Goal: Task Accomplishment & Management: Use online tool/utility

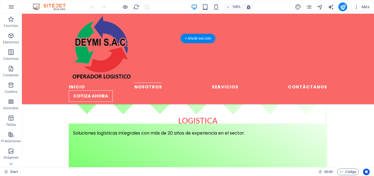
scroll to position [356, 0]
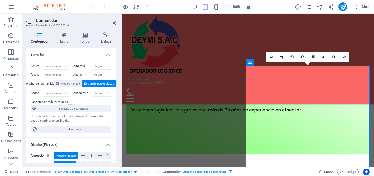
scroll to position [487, 0]
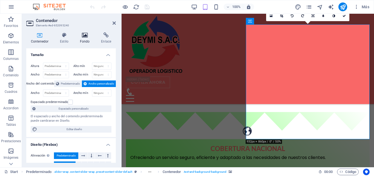
click at [84, 36] on icon at bounding box center [84, 34] width 19 height 5
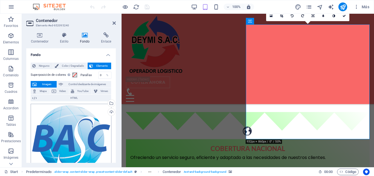
scroll to position [27, 0]
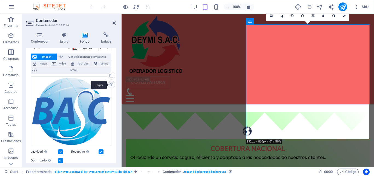
click at [111, 84] on div "Cargar" at bounding box center [111, 85] width 8 height 8
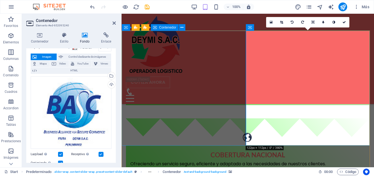
scroll to position [487, 0]
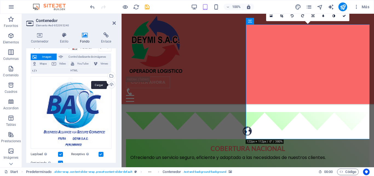
click at [111, 85] on div "Cargar" at bounding box center [111, 85] width 8 height 8
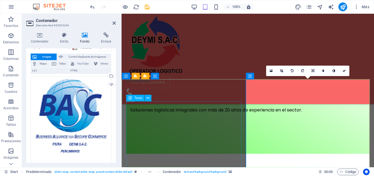
scroll to position [459, 0]
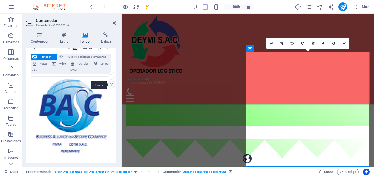
click at [110, 84] on div "Cargar" at bounding box center [111, 85] width 8 height 8
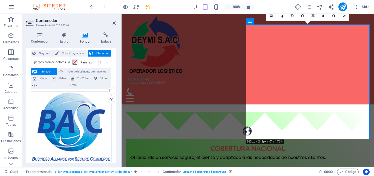
scroll to position [27, 0]
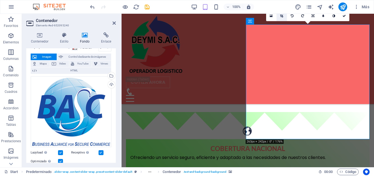
click at [281, 17] on icon at bounding box center [281, 15] width 3 height 3
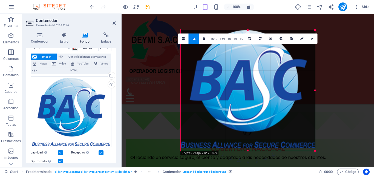
drag, startPoint x: 182, startPoint y: 32, endPoint x: 179, endPoint y: 30, distance: 4.2
click at [181, 30] on div "180 170 160 150 140 130 120 110 100 90 80 70 60 50 40 30 20 10 0 -10 -20 -30 -4…" at bounding box center [248, 90] width 134 height 120
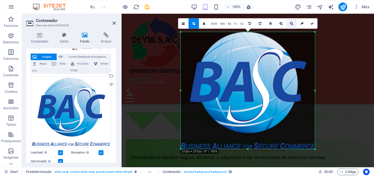
click at [290, 24] on icon at bounding box center [291, 23] width 3 height 3
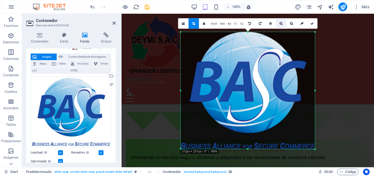
click at [282, 24] on link at bounding box center [281, 23] width 10 height 10
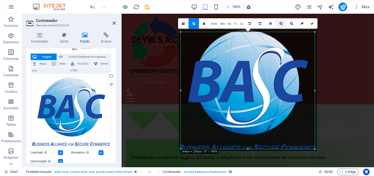
click at [282, 24] on link at bounding box center [281, 23] width 10 height 10
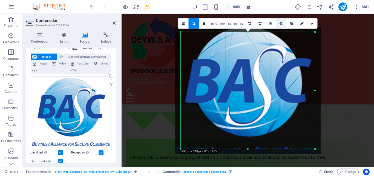
click at [282, 24] on link at bounding box center [281, 23] width 10 height 10
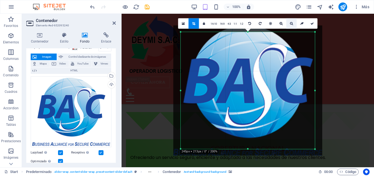
click at [291, 23] on icon at bounding box center [291, 23] width 3 height 3
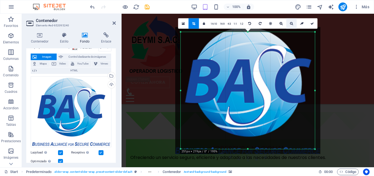
click at [291, 23] on icon at bounding box center [291, 23] width 3 height 3
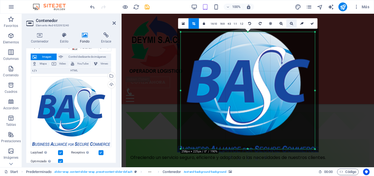
click at [291, 23] on icon at bounding box center [291, 23] width 3 height 3
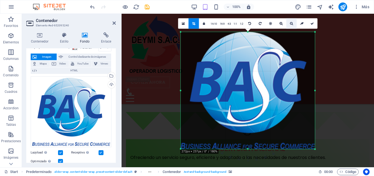
click at [291, 23] on icon at bounding box center [291, 23] width 3 height 3
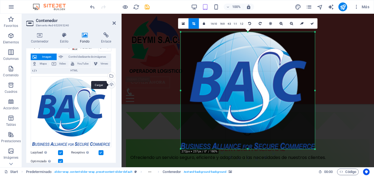
click at [110, 85] on div "Cargar" at bounding box center [111, 85] width 8 height 8
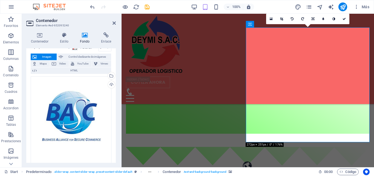
scroll to position [487, 0]
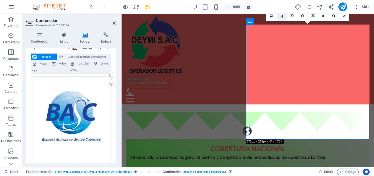
click at [284, 17] on link at bounding box center [282, 16] width 10 height 10
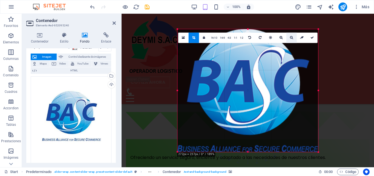
click at [291, 37] on icon at bounding box center [291, 37] width 3 height 3
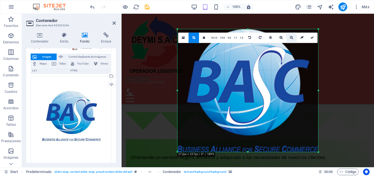
click at [291, 37] on icon at bounding box center [291, 37] width 3 height 3
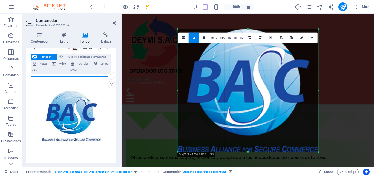
click at [87, 117] on div "Arrastra archivos aquí, haz clic para escoger archivos o selecciona archivos de…" at bounding box center [71, 119] width 81 height 87
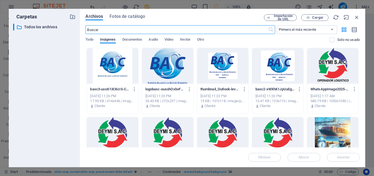
scroll to position [467, 0]
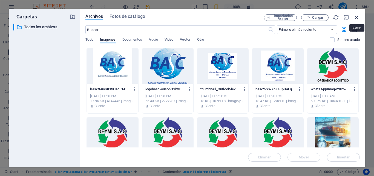
click at [356, 17] on icon "button" at bounding box center [357, 17] width 6 height 6
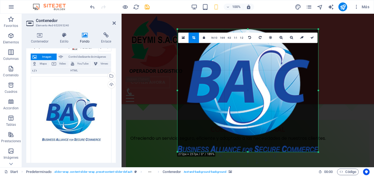
scroll to position [487, 0]
click at [110, 83] on div "Cargar" at bounding box center [111, 85] width 8 height 8
click at [112, 84] on div "Cargar" at bounding box center [111, 85] width 8 height 8
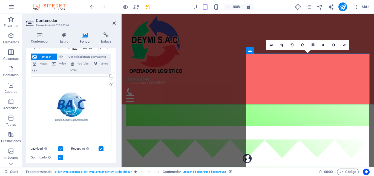
scroll to position [432, 0]
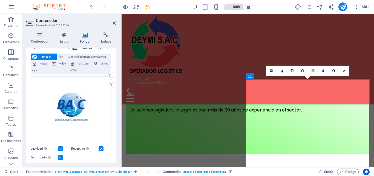
click at [235, 6] on h6 "100%" at bounding box center [236, 7] width 9 height 7
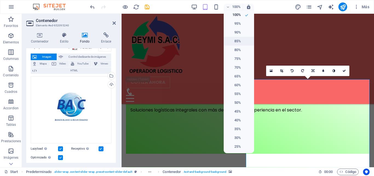
click at [238, 42] on h6 "85%" at bounding box center [234, 41] width 14 height 7
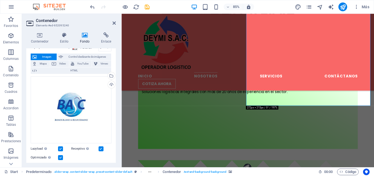
type input "40"
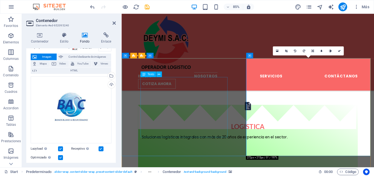
scroll to position [356, 0]
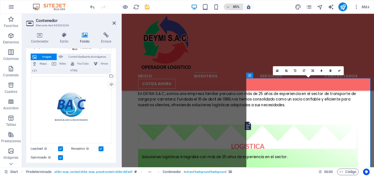
click at [237, 7] on h6 "85%" at bounding box center [236, 7] width 9 height 7
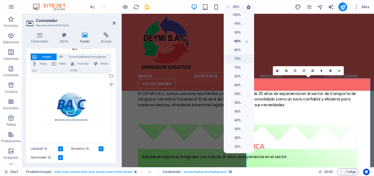
click at [240, 58] on h6 "75%" at bounding box center [234, 58] width 14 height 7
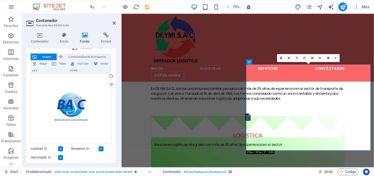
scroll to position [399, 0]
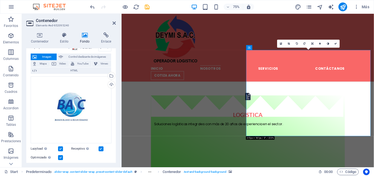
click at [62, 147] on label at bounding box center [60, 148] width 5 height 5
click at [0, 0] on input "Lazyload La carga de imágenes tras la carga de la página mejora la velocidad de…" at bounding box center [0, 0] width 0 height 0
click at [60, 150] on label at bounding box center [60, 148] width 5 height 5
click at [0, 0] on input "Lazyload La carga de imágenes tras la carga de la página mejora la velocidad de…" at bounding box center [0, 0] width 0 height 0
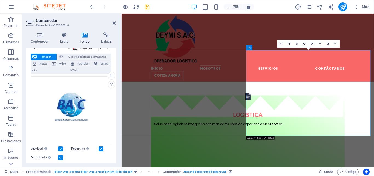
click at [59, 157] on label at bounding box center [60, 157] width 5 height 5
click at [0, 0] on input "Optimizado Las imágenes se comprimen para así mejorar la velocidad de las págin…" at bounding box center [0, 0] width 0 height 0
click at [60, 157] on label at bounding box center [60, 157] width 5 height 5
click at [0, 0] on input "Optimizado Las imágenes se comprimen para así mejorar la velocidad de las págin…" at bounding box center [0, 0] width 0 height 0
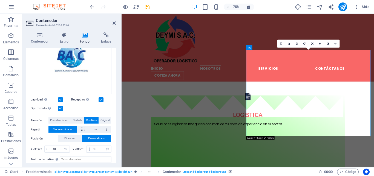
scroll to position [82, 0]
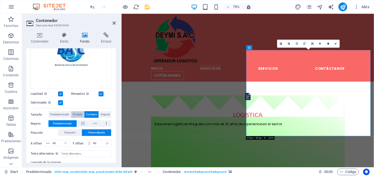
click at [80, 115] on span "Portada" at bounding box center [77, 114] width 9 height 7
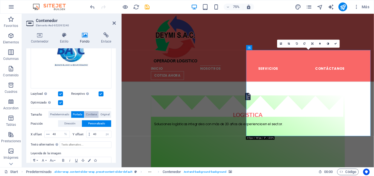
click at [91, 115] on span "Contiene" at bounding box center [91, 114] width 11 height 7
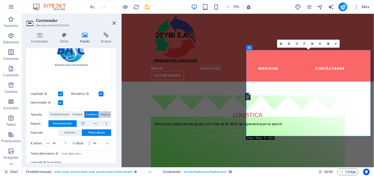
click at [107, 113] on span "Original" at bounding box center [104, 114] width 9 height 7
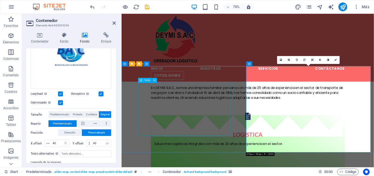
scroll to position [372, 0]
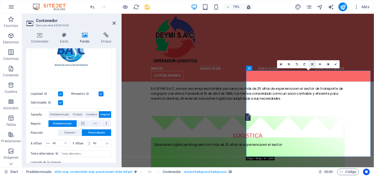
click at [309, 64] on link at bounding box center [313, 64] width 8 height 8
click at [312, 56] on icon at bounding box center [312, 56] width 2 height 2
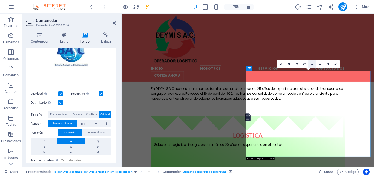
click at [311, 64] on icon at bounding box center [312, 64] width 2 height 2
click at [314, 65] on link at bounding box center [313, 64] width 8 height 8
click at [312, 65] on link at bounding box center [313, 64] width 8 height 8
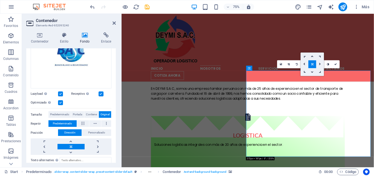
click at [336, 64] on icon at bounding box center [336, 64] width 2 height 2
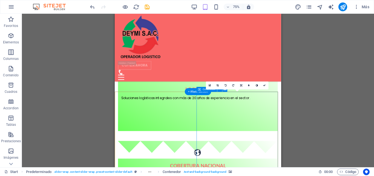
scroll to position [454, 0]
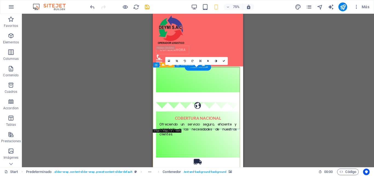
scroll to position [509, 0]
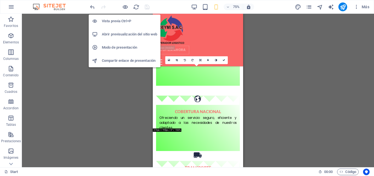
click at [121, 34] on h6 "Abrir previsualización del sitio web" at bounding box center [129, 34] width 55 height 7
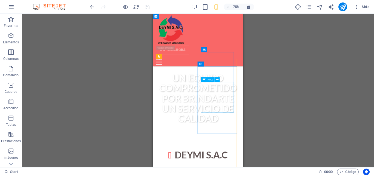
scroll to position [235, 0]
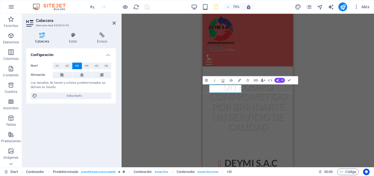
click at [160, 88] on div "H2 Banner Banner Contenedor Barra de menús Botón Contenedor H2 Marcador Predete…" at bounding box center [248, 90] width 252 height 153
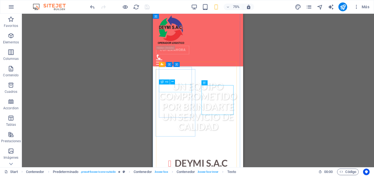
click at [162, 82] on icon at bounding box center [162, 81] width 3 height 5
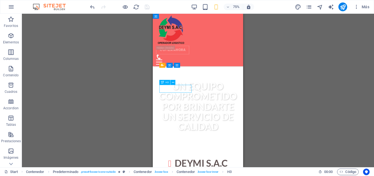
click at [162, 82] on icon at bounding box center [162, 82] width 3 height 5
click at [162, 82] on div "H2 Banner Banner Contenedor Barra de menús Botón Contenedor H2 Marcador Predete…" at bounding box center [198, 90] width 352 height 153
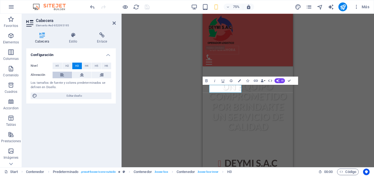
click at [66, 75] on button at bounding box center [62, 74] width 19 height 7
click at [78, 74] on button at bounding box center [81, 74] width 19 height 7
click at [72, 37] on icon at bounding box center [73, 34] width 26 height 5
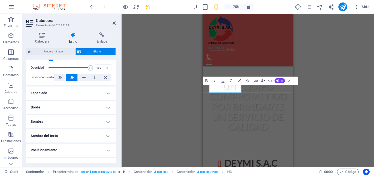
scroll to position [133, 0]
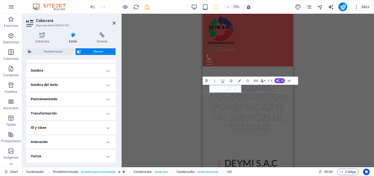
click at [92, 98] on h4 "Posicionamiento" at bounding box center [71, 98] width 90 height 13
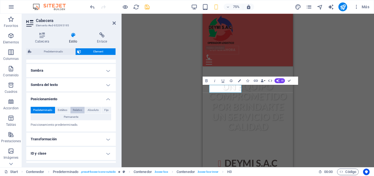
click at [76, 109] on span "Relativo" at bounding box center [77, 110] width 9 height 7
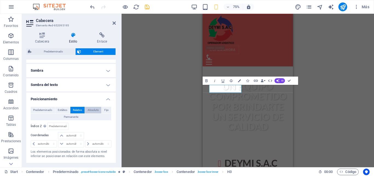
click at [92, 109] on span "Absoluto" at bounding box center [93, 110] width 11 height 7
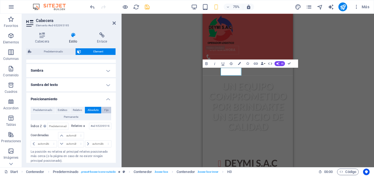
click at [105, 110] on span "Fijo" at bounding box center [106, 110] width 4 height 7
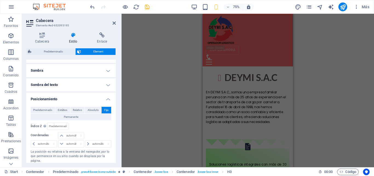
scroll to position [655, 0]
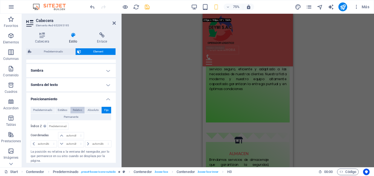
click at [80, 109] on span "Relativo" at bounding box center [77, 110] width 9 height 7
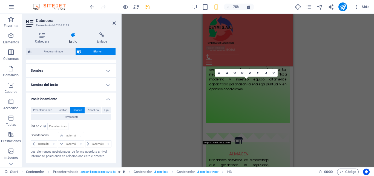
scroll to position [233, 0]
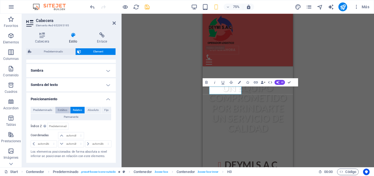
click at [66, 110] on span "Estático" at bounding box center [63, 110] width 10 height 7
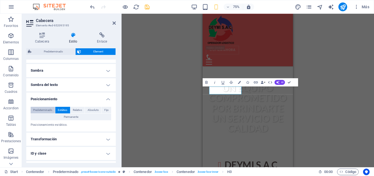
click at [50, 109] on span "Predeterminado" at bounding box center [42, 110] width 19 height 7
click at [74, 109] on span "Relativo" at bounding box center [77, 110] width 9 height 7
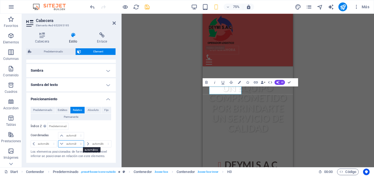
click at [71, 142] on select "automático px rem % em" at bounding box center [70, 143] width 25 height 7
select select "%"
click at [75, 140] on select "automático px rem % em" at bounding box center [70, 143] width 25 height 7
type input "100"
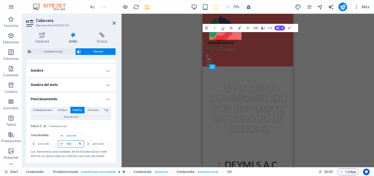
click at [79, 143] on select "automático px rem % em" at bounding box center [80, 143] width 8 height 7
click at [72, 143] on input "100" at bounding box center [74, 143] width 19 height 7
click at [64, 143] on span at bounding box center [61, 143] width 7 height 7
click at [79, 144] on select "automático px rem % em" at bounding box center [80, 143] width 8 height 7
select select "px"
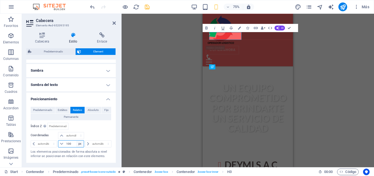
click at [76, 140] on select "automático px rem % em" at bounding box center [80, 143] width 8 height 7
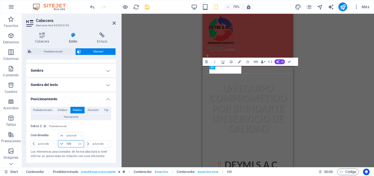
click at [74, 143] on input "100" at bounding box center [74, 143] width 19 height 7
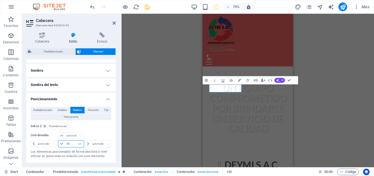
type input "1"
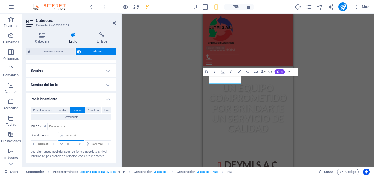
type input "5"
type input "40"
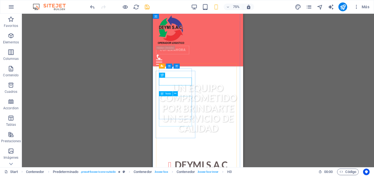
click at [166, 94] on span "Texto" at bounding box center [168, 93] width 6 height 2
click at [166, 94] on span "Texto" at bounding box center [169, 93] width 6 height 2
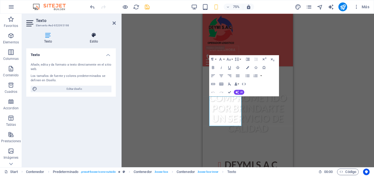
click at [94, 38] on h4 "Estilo" at bounding box center [94, 38] width 44 height 12
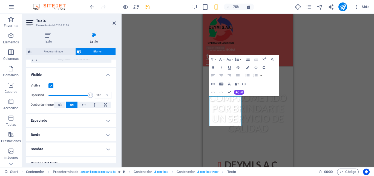
scroll to position [82, 0]
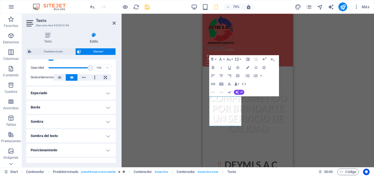
click at [77, 151] on h4 "Posicionamiento" at bounding box center [71, 149] width 90 height 13
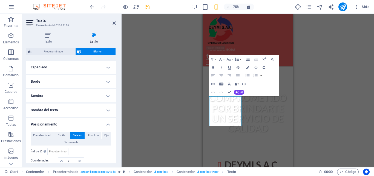
scroll to position [137, 0]
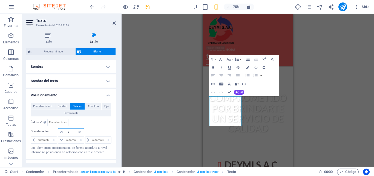
click at [71, 131] on input "10" at bounding box center [74, 131] width 19 height 7
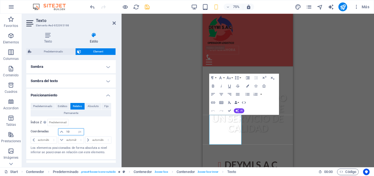
type input "1"
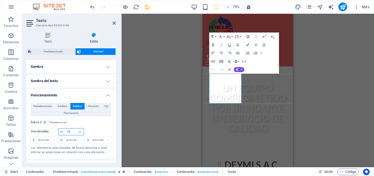
type input "-1"
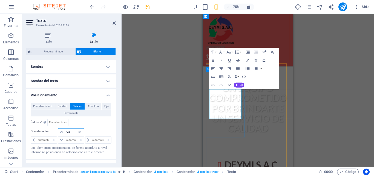
type input "-25"
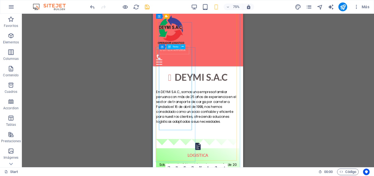
scroll to position [370, 0]
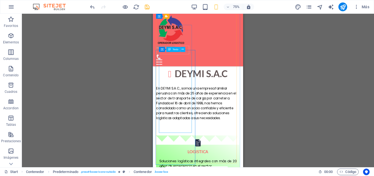
scroll to position [342, 0]
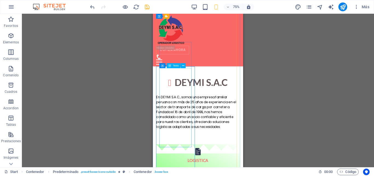
click at [174, 64] on span "Texto" at bounding box center [176, 65] width 6 height 2
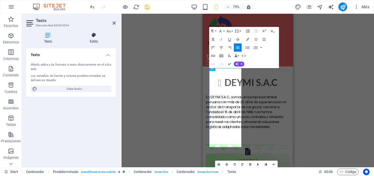
click at [96, 38] on h4 "Estilo" at bounding box center [94, 38] width 44 height 12
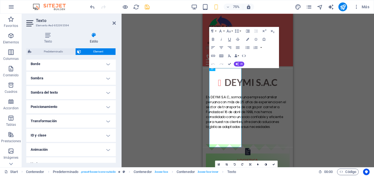
scroll to position [133, 0]
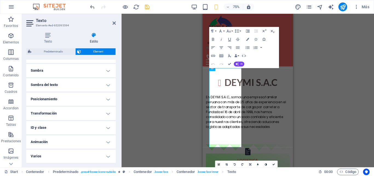
click at [90, 99] on h4 "Posicionamiento" at bounding box center [71, 98] width 90 height 13
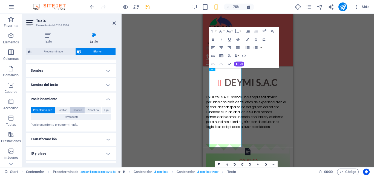
click at [80, 109] on span "Relativo" at bounding box center [77, 110] width 9 height 7
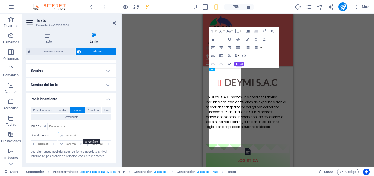
click at [70, 135] on select "automático px rem % em" at bounding box center [70, 135] width 25 height 7
select select "px"
click at [75, 132] on select "automático px rem % em" at bounding box center [70, 135] width 25 height 7
type input "0"
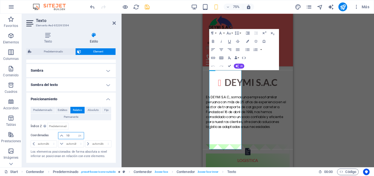
type input "1"
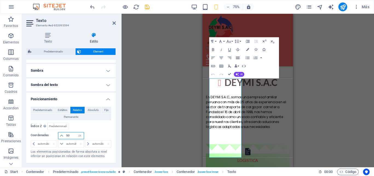
type input "50"
click at [239, 57] on icon "button" at bounding box center [237, 57] width 5 height 5
click at [228, 56] on icon "button" at bounding box center [229, 57] width 5 height 5
click at [222, 58] on icon "button" at bounding box center [222, 57] width 4 height 2
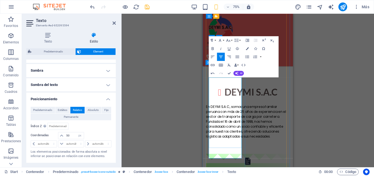
scroll to position [342, 0]
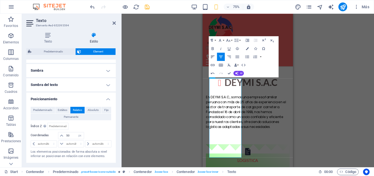
click at [214, 57] on icon "button" at bounding box center [212, 56] width 5 height 5
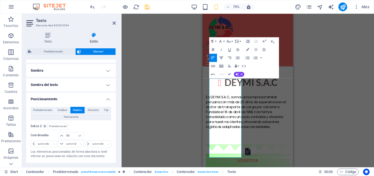
click at [222, 57] on icon "button" at bounding box center [222, 57] width 4 height 2
click at [238, 57] on icon "button" at bounding box center [237, 57] width 5 height 5
click at [221, 59] on icon "button" at bounding box center [221, 57] width 5 height 5
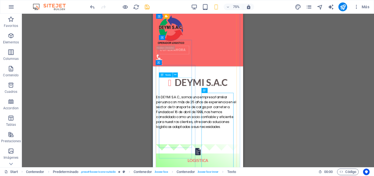
scroll to position [315, 0]
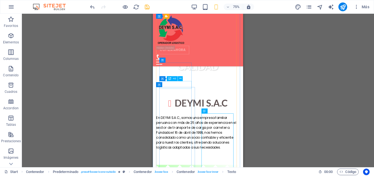
click at [169, 77] on icon at bounding box center [169, 78] width 3 height 5
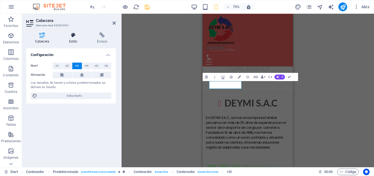
click at [80, 35] on icon at bounding box center [73, 34] width 26 height 5
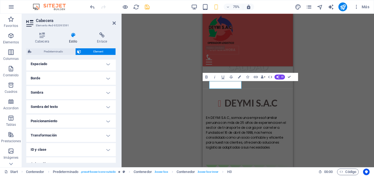
scroll to position [133, 0]
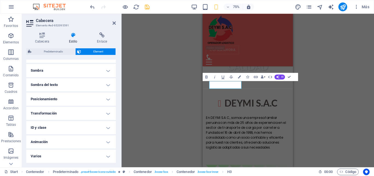
click at [87, 96] on h4 "Posicionamiento" at bounding box center [71, 98] width 90 height 13
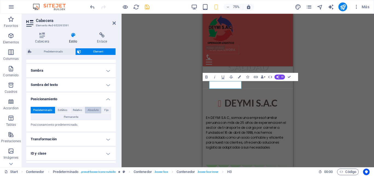
click at [94, 110] on span "Absoluto" at bounding box center [93, 110] width 11 height 7
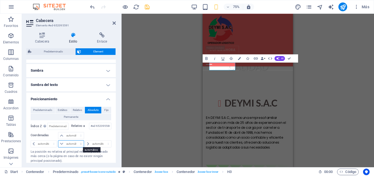
click at [61, 143] on select "automático px rem % em" at bounding box center [70, 143] width 25 height 7
select select "px"
click at [75, 140] on select "automático px rem % em" at bounding box center [70, 143] width 25 height 7
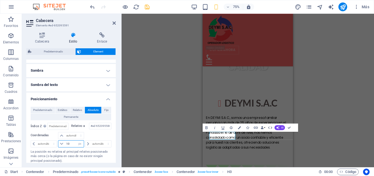
type input "1"
type input "0"
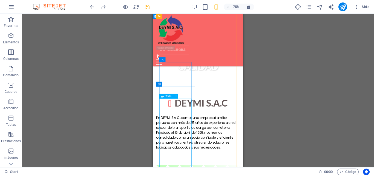
scroll to position [342, 0]
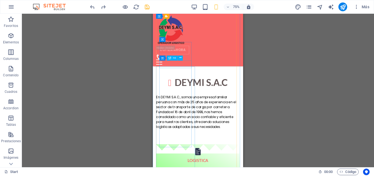
click at [171, 56] on icon at bounding box center [169, 57] width 3 height 5
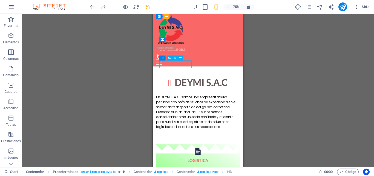
click at [171, 56] on icon at bounding box center [169, 57] width 3 height 5
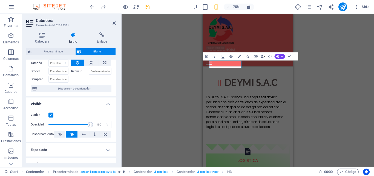
scroll to position [0, 0]
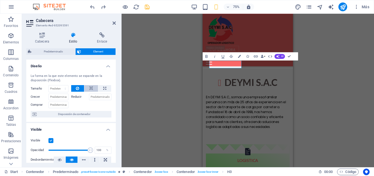
click at [91, 87] on icon at bounding box center [91, 88] width 4 height 7
click at [102, 88] on button at bounding box center [104, 88] width 13 height 7
type input "100"
select select "%"
click at [74, 91] on button at bounding box center [77, 88] width 13 height 7
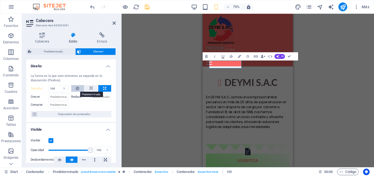
select select "DISABLED_OPTION_VALUE"
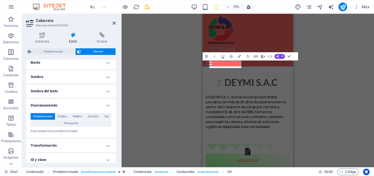
scroll to position [137, 0]
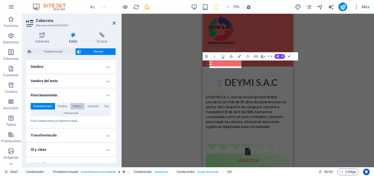
click at [79, 104] on span "Relativo" at bounding box center [77, 106] width 9 height 7
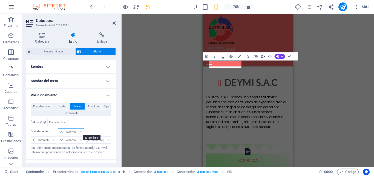
click at [72, 131] on select "automático px rem % em" at bounding box center [70, 131] width 25 height 7
select select "px"
click at [75, 128] on select "automático px rem % em" at bounding box center [70, 131] width 25 height 7
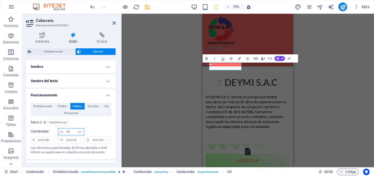
type input "1"
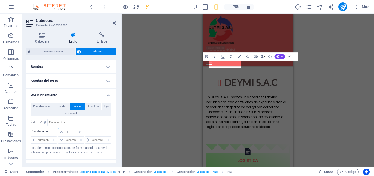
type input "50"
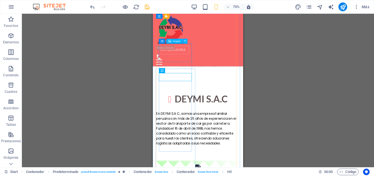
scroll to position [315, 0]
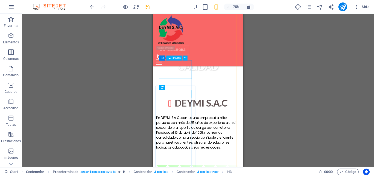
click at [177, 58] on div "Imagen" at bounding box center [174, 57] width 16 height 5
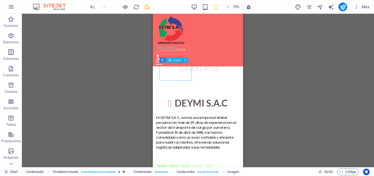
click at [177, 58] on div "Imagen" at bounding box center [175, 60] width 16 height 5
select select "px"
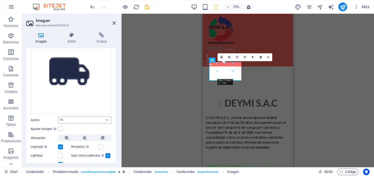
scroll to position [49, 0]
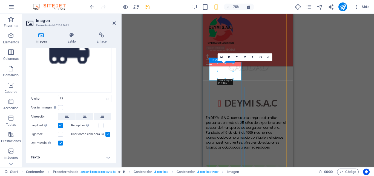
click at [214, 59] on icon at bounding box center [212, 60] width 3 height 5
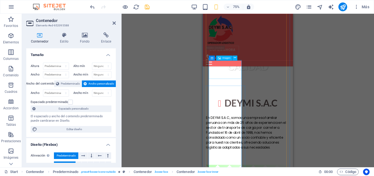
click at [227, 58] on div "Imagen" at bounding box center [224, 57] width 16 height 5
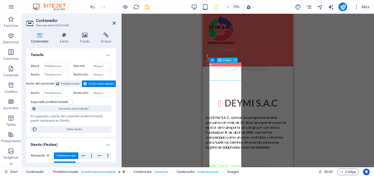
click at [227, 58] on div "Imagen" at bounding box center [225, 60] width 16 height 5
select select "px"
select select "%"
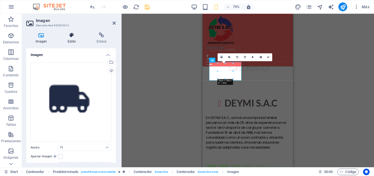
click at [77, 42] on h4 "Estilo" at bounding box center [72, 38] width 29 height 12
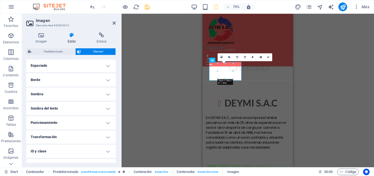
scroll to position [133, 0]
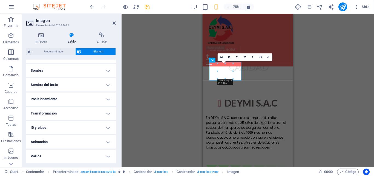
click at [90, 96] on h4 "Posicionamiento" at bounding box center [71, 98] width 90 height 13
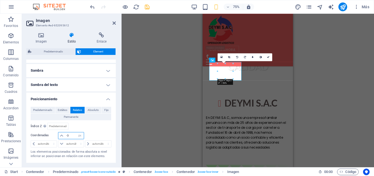
click at [71, 136] on input "-3" at bounding box center [74, 135] width 19 height 7
type input "0"
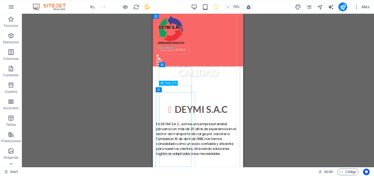
scroll to position [315, 0]
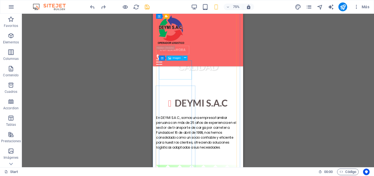
click at [172, 59] on div "Imagen" at bounding box center [174, 57] width 16 height 5
select select "%"
select select "px"
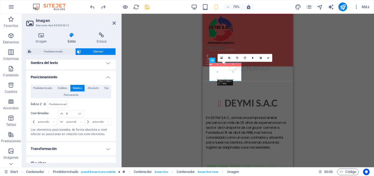
scroll to position [164, 0]
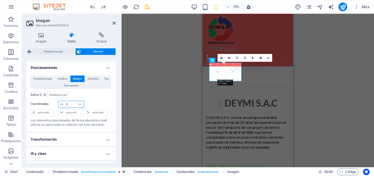
click at [71, 104] on input "0" at bounding box center [74, 104] width 19 height 7
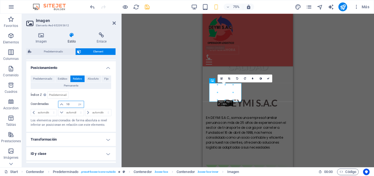
type input "1"
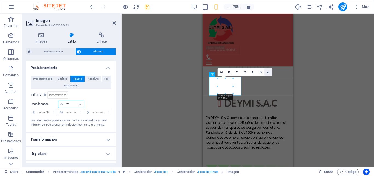
type input "70"
click at [269, 71] on icon at bounding box center [268, 72] width 2 height 2
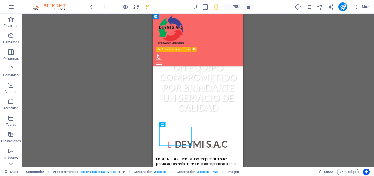
scroll to position [233, 0]
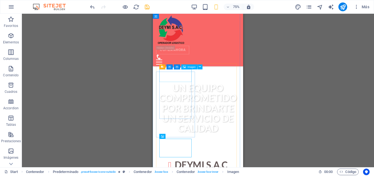
click at [186, 66] on div "Imagen" at bounding box center [189, 66] width 16 height 5
select select "px"
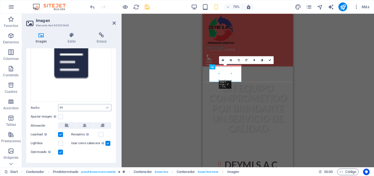
scroll to position [55, 0]
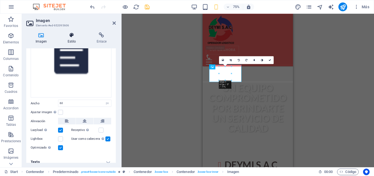
click at [74, 36] on icon at bounding box center [71, 34] width 27 height 5
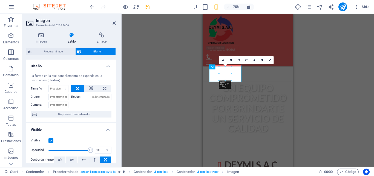
scroll to position [82, 0]
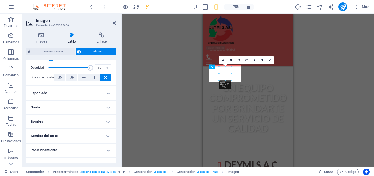
click at [103, 147] on h4 "Posicionamiento" at bounding box center [71, 149] width 90 height 13
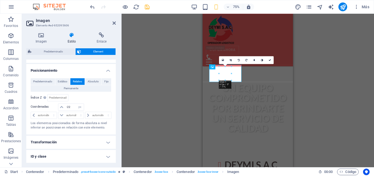
scroll to position [164, 0]
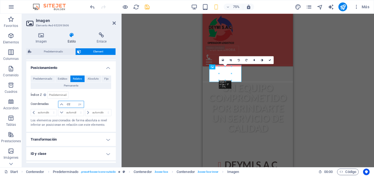
click at [70, 104] on input "-22" at bounding box center [74, 104] width 19 height 7
type input "-26"
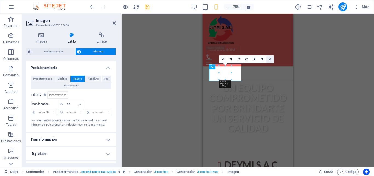
click at [270, 58] on link at bounding box center [270, 59] width 8 height 8
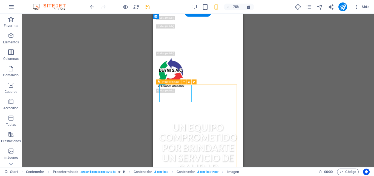
scroll to position [178, 0]
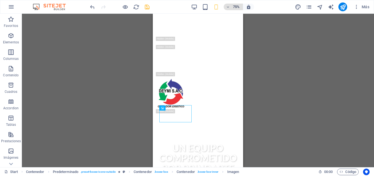
click at [235, 9] on h6 "75%" at bounding box center [236, 7] width 9 height 7
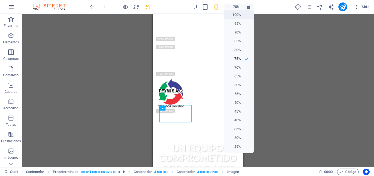
click at [239, 13] on h6 "100%" at bounding box center [234, 15] width 14 height 7
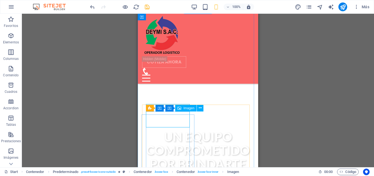
select select "px"
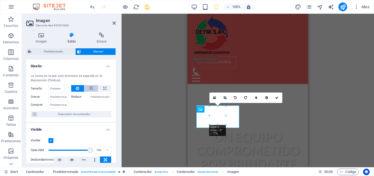
click at [91, 88] on icon at bounding box center [91, 88] width 4 height 7
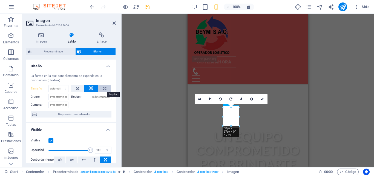
click at [103, 88] on icon at bounding box center [104, 88] width 3 height 7
type input "100"
select select "%"
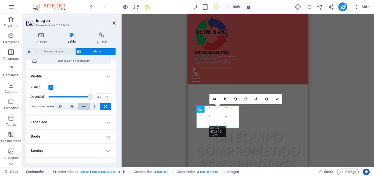
scroll to position [55, 0]
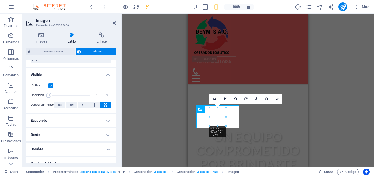
drag, startPoint x: 88, startPoint y: 95, endPoint x: 42, endPoint y: 98, distance: 45.6
click at [43, 98] on div "Opacidad 1 %" at bounding box center [71, 95] width 81 height 8
drag, startPoint x: 48, startPoint y: 97, endPoint x: 69, endPoint y: 97, distance: 20.3
click at [69, 97] on span at bounding box center [66, 94] width 5 height 5
drag, startPoint x: 69, startPoint y: 97, endPoint x: 79, endPoint y: 97, distance: 10.1
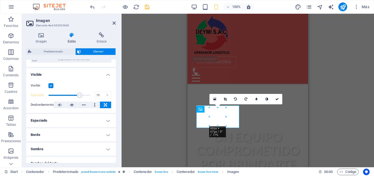
click at [79, 97] on span at bounding box center [79, 94] width 5 height 5
type input "100"
drag, startPoint x: 79, startPoint y: 97, endPoint x: 101, endPoint y: 99, distance: 22.6
click at [101, 99] on div "Visible Opacidad 100 % Desbordamiento" at bounding box center [71, 95] width 90 height 35
click at [51, 86] on label at bounding box center [50, 85] width 5 height 5
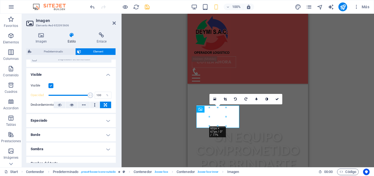
click at [0, 0] on input "Visible" at bounding box center [0, 0] width 0 height 0
click at [64, 85] on div "Visible" at bounding box center [71, 85] width 81 height 7
click at [51, 85] on label at bounding box center [50, 85] width 5 height 5
click at [0, 0] on input "Visible" at bounding box center [0, 0] width 0 height 0
click at [92, 120] on h4 "Espaciado" at bounding box center [71, 120] width 90 height 13
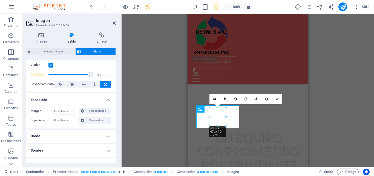
scroll to position [82, 0]
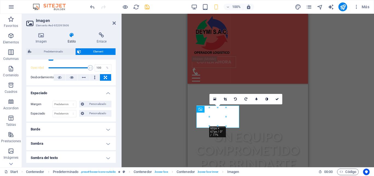
click at [94, 91] on h4 "Espaciado" at bounding box center [71, 91] width 90 height 10
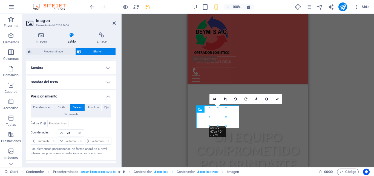
scroll to position [137, 0]
click at [68, 105] on button "Estático" at bounding box center [62, 106] width 15 height 7
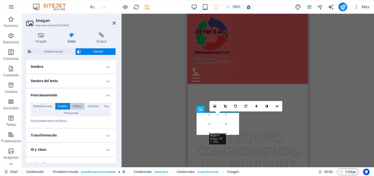
click at [79, 106] on span "Relativo" at bounding box center [77, 106] width 9 height 7
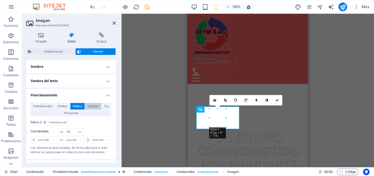
click at [92, 105] on span "Absoluto" at bounding box center [93, 106] width 11 height 7
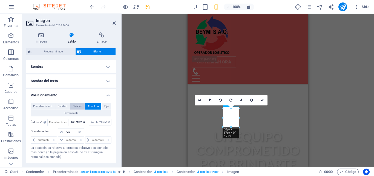
click at [75, 107] on span "Relativo" at bounding box center [77, 106] width 9 height 7
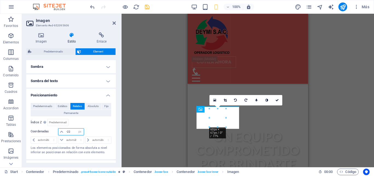
drag, startPoint x: 70, startPoint y: 131, endPoint x: 62, endPoint y: 131, distance: 7.9
click at [62, 131] on div "-22 automático px rem % em" at bounding box center [71, 131] width 26 height 7
type input "0"
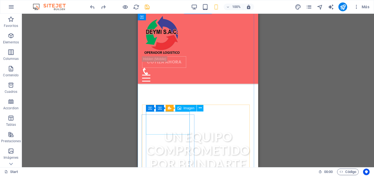
select select "%"
select select "px"
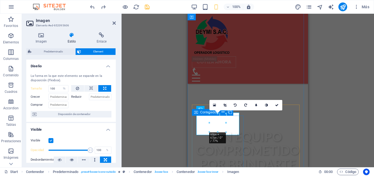
click at [196, 111] on icon at bounding box center [196, 112] width 4 height 7
select select "zigzag"
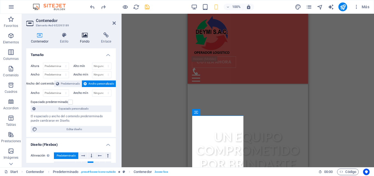
click at [84, 37] on icon at bounding box center [84, 34] width 19 height 5
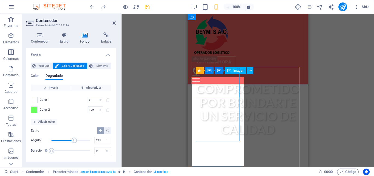
scroll to position [178, 0]
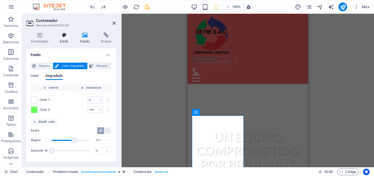
click at [65, 35] on icon at bounding box center [64, 34] width 18 height 5
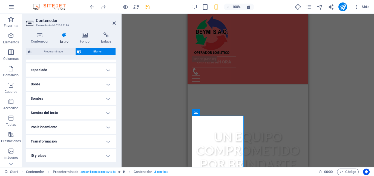
scroll to position [133, 0]
click at [79, 98] on h4 "Posicionamiento" at bounding box center [71, 98] width 90 height 13
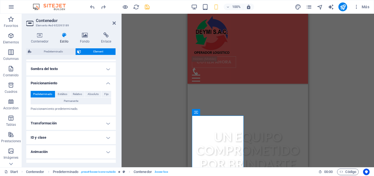
scroll to position [159, 0]
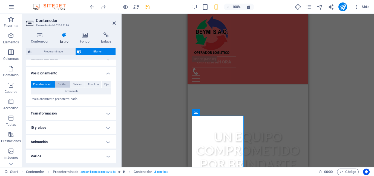
click at [67, 84] on span "Estático" at bounding box center [63, 84] width 10 height 7
click at [78, 83] on span "Relativo" at bounding box center [77, 84] width 9 height 7
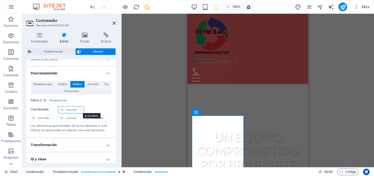
click at [69, 109] on select "automático px rem % em" at bounding box center [70, 109] width 25 height 7
select select "px"
click at [75, 106] on select "automático px rem % em" at bounding box center [70, 109] width 25 height 7
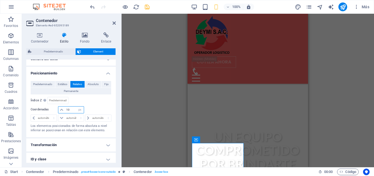
type input "1"
type input "0"
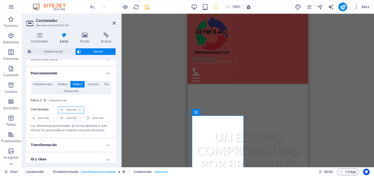
type input "0"
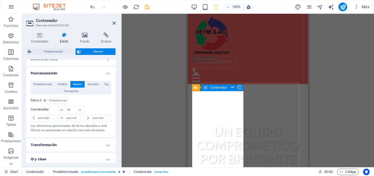
scroll to position [205, 0]
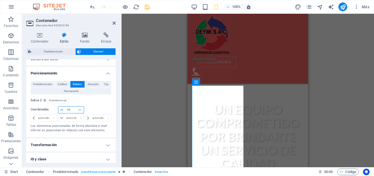
drag, startPoint x: 73, startPoint y: 110, endPoint x: 62, endPoint y: 110, distance: 11.2
click at [62, 110] on div "-10 automático px rem % em" at bounding box center [71, 109] width 26 height 7
type input "0"
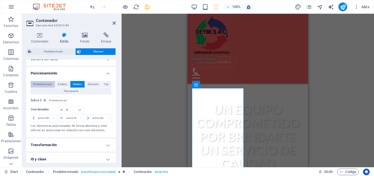
click at [44, 83] on span "Predeterminado" at bounding box center [42, 84] width 19 height 7
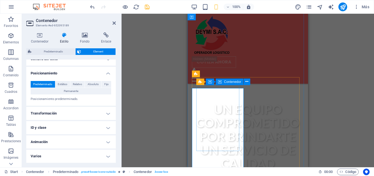
click at [222, 82] on div "Contenedor" at bounding box center [230, 81] width 28 height 7
select select "px"
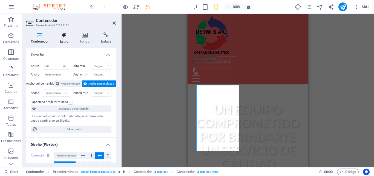
click at [64, 37] on icon at bounding box center [64, 34] width 18 height 5
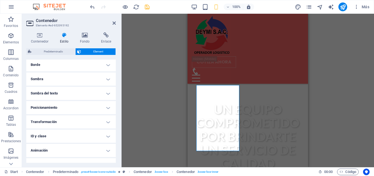
scroll to position [133, 0]
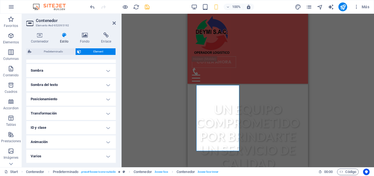
click at [83, 99] on h4 "Posicionamiento" at bounding box center [71, 98] width 90 height 13
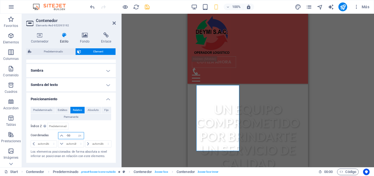
click at [73, 134] on input "-50" at bounding box center [74, 135] width 19 height 7
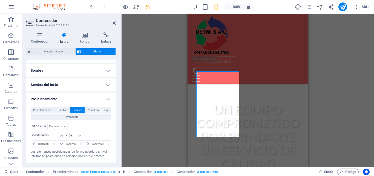
type input "-100"
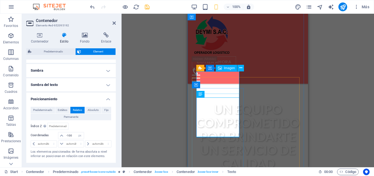
click at [229, 67] on span "Imagen" at bounding box center [229, 67] width 11 height 3
select select "%"
select select "px"
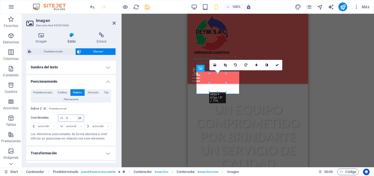
scroll to position [164, 0]
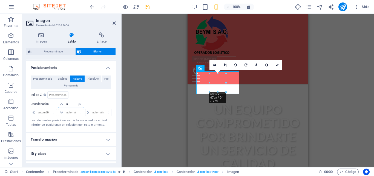
click at [73, 103] on input "0" at bounding box center [74, 104] width 19 height 7
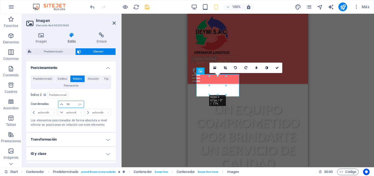
type input "1"
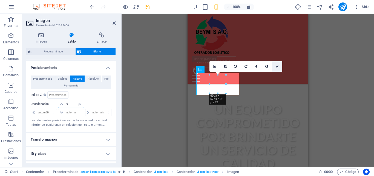
type input "5"
click at [277, 66] on icon at bounding box center [276, 66] width 3 height 3
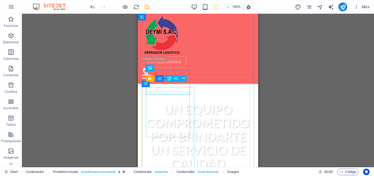
select select "px"
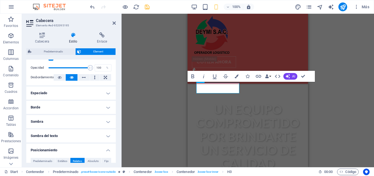
scroll to position [110, 0]
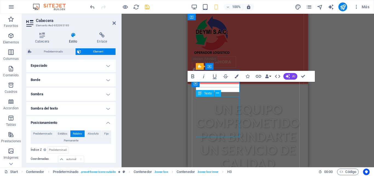
click at [202, 93] on div "Texto" at bounding box center [205, 93] width 18 height 7
select select "%"
select select "px"
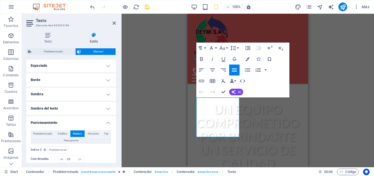
scroll to position [137, 0]
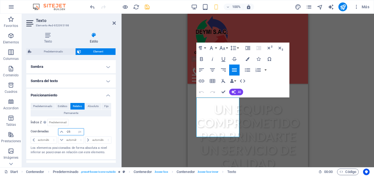
click at [71, 131] on input "-25" at bounding box center [74, 131] width 19 height 7
type input "-2"
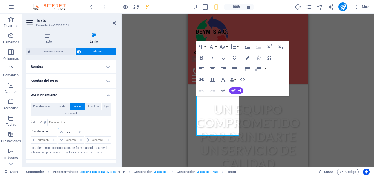
type input "-3"
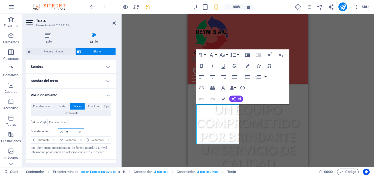
click at [71, 130] on input "0" at bounding box center [74, 131] width 19 height 7
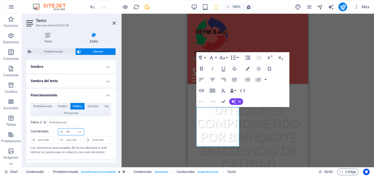
type input "0"
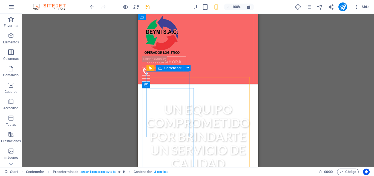
click at [164, 68] on span "Contenedor" at bounding box center [172, 67] width 17 height 3
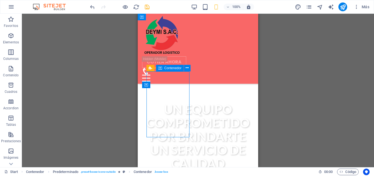
click at [164, 68] on span "Contenedor" at bounding box center [172, 67] width 17 height 3
select select "px"
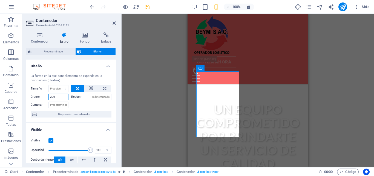
click at [58, 97] on input "200" at bounding box center [58, 96] width 20 height 7
click at [53, 96] on input "200" at bounding box center [58, 96] width 20 height 7
type input "280"
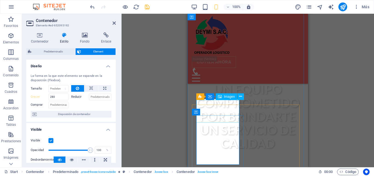
scroll to position [178, 0]
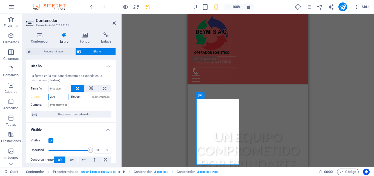
click at [57, 97] on input "280" at bounding box center [58, 96] width 20 height 7
drag, startPoint x: 52, startPoint y: 97, endPoint x: 39, endPoint y: 97, distance: 13.4
click at [39, 97] on div "Crecer 280" at bounding box center [50, 96] width 38 height 7
type input "200"
click at [78, 99] on label "Reducir" at bounding box center [80, 96] width 18 height 7
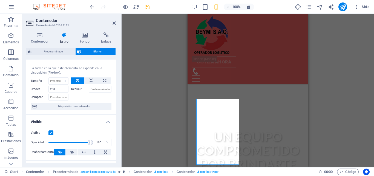
scroll to position [0, 0]
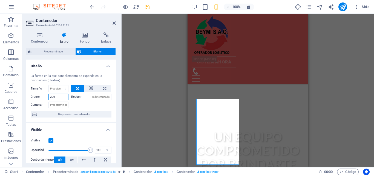
drag, startPoint x: 59, startPoint y: 95, endPoint x: 40, endPoint y: 96, distance: 18.9
click at [40, 96] on div "Crecer 200" at bounding box center [50, 96] width 38 height 7
type input "200"
drag, startPoint x: 60, startPoint y: 97, endPoint x: 38, endPoint y: 96, distance: 22.5
click at [38, 96] on div "Crecer 200" at bounding box center [50, 96] width 38 height 7
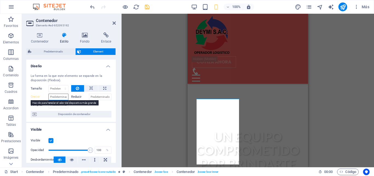
type input "200"
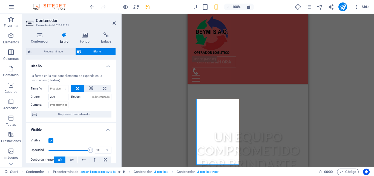
click at [80, 101] on div at bounding box center [91, 104] width 41 height 8
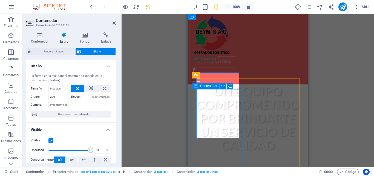
scroll to position [233, 0]
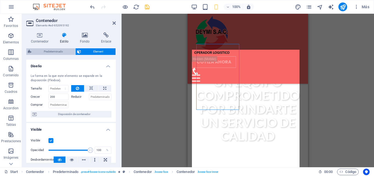
click at [62, 51] on span "Predeterminado" at bounding box center [53, 51] width 41 height 7
select select "px"
select select "preset-boxes-icons-outside"
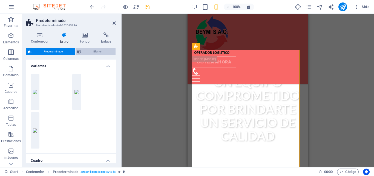
click at [88, 50] on span "Element" at bounding box center [98, 51] width 31 height 7
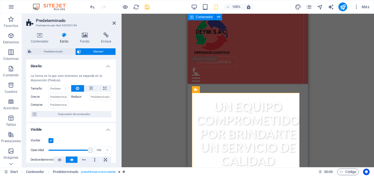
scroll to position [178, 0]
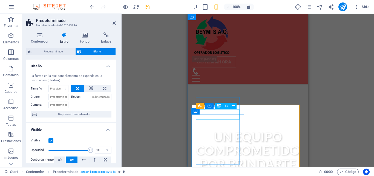
click at [238, 107] on div "Predeterminado Contenedor H3" at bounding box center [218, 105] width 44 height 7
click at [238, 107] on div "Predeterminado Contenedor H3" at bounding box center [218, 107] width 44 height 7
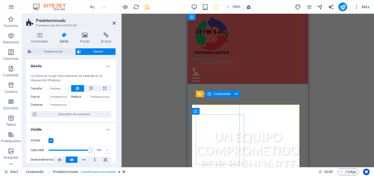
select select "px"
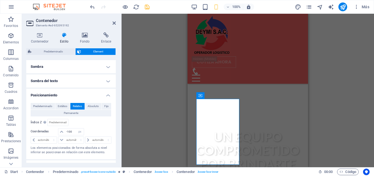
scroll to position [190, 0]
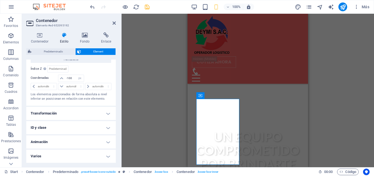
click at [74, 115] on h4 "Transformación" at bounding box center [71, 113] width 90 height 13
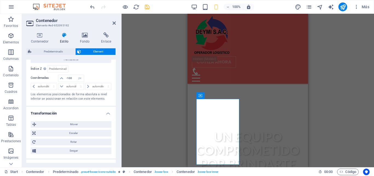
click at [78, 112] on h4 "Transformación" at bounding box center [71, 112] width 90 height 10
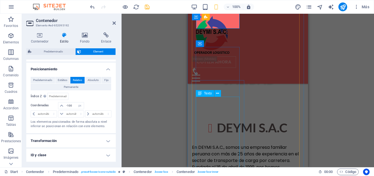
scroll to position [315, 0]
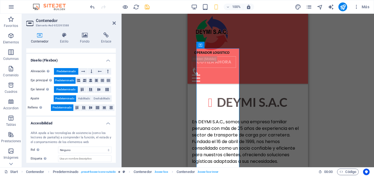
scroll to position [59, 0]
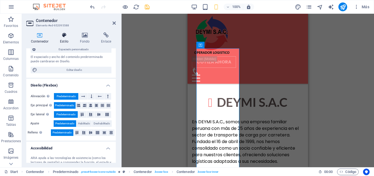
click at [67, 40] on h4 "Estilo" at bounding box center [65, 38] width 20 height 12
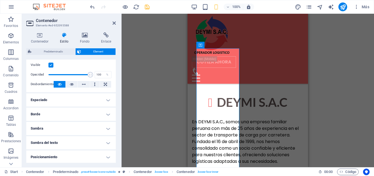
scroll to position [82, 0]
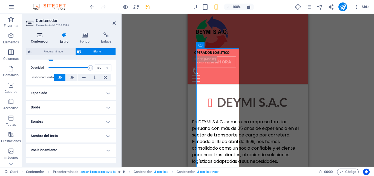
click at [36, 36] on icon at bounding box center [39, 34] width 27 height 5
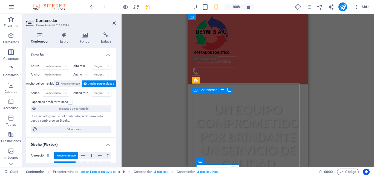
scroll to position [178, 0]
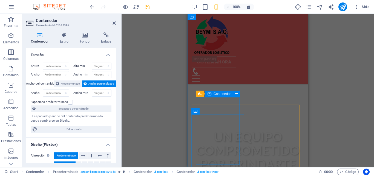
select select "px"
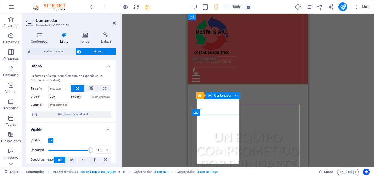
click at [217, 94] on span "Contenedor" at bounding box center [222, 95] width 17 height 3
click at [213, 94] on div "Contenedor" at bounding box center [220, 95] width 28 height 7
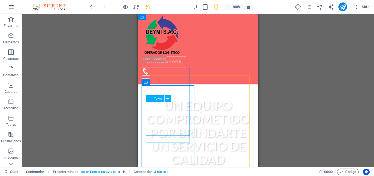
scroll to position [233, 0]
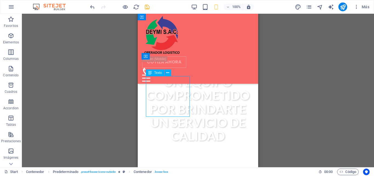
select select "%"
select select "px"
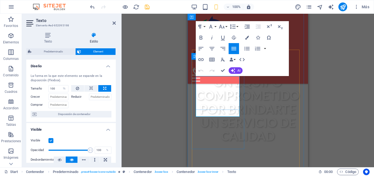
copy p "Soluciones logísticas integrales con más de 20 años de experiencia en el sector."
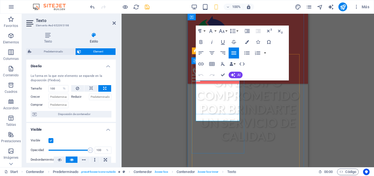
scroll to position [205, 0]
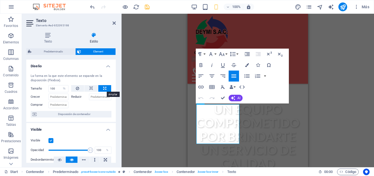
click at [103, 88] on icon at bounding box center [104, 88] width 3 height 7
click at [81, 98] on label "Reducir" at bounding box center [80, 96] width 18 height 7
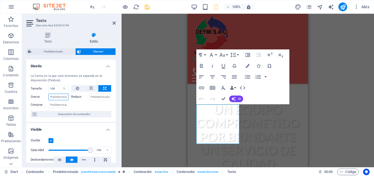
click at [60, 95] on input "Crecer" at bounding box center [58, 96] width 20 height 7
click at [73, 88] on button at bounding box center [77, 88] width 13 height 7
type input "100"
select select "%"
drag, startPoint x: 57, startPoint y: 88, endPoint x: 40, endPoint y: 88, distance: 16.7
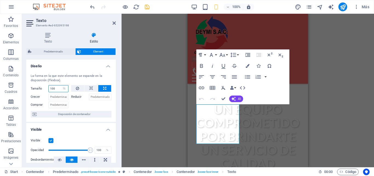
click at [40, 88] on div "Tamaño 100 Predeterminado automático px % 1/1 1/2 1/3 1/4 1/5 1/6 1/7 1/8 1/9 1…" at bounding box center [50, 88] width 38 height 7
click at [90, 85] on icon at bounding box center [91, 88] width 4 height 7
select select "DISABLED_OPTION_VALUE"
click at [78, 87] on icon at bounding box center [77, 88] width 3 height 7
type input "100"
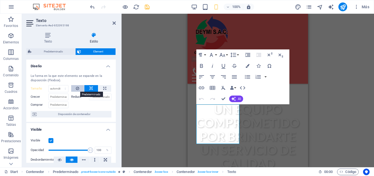
select select "%"
click at [94, 88] on button at bounding box center [91, 88] width 14 height 7
select select "DISABLED_OPTION_VALUE"
click at [80, 89] on button at bounding box center [77, 88] width 13 height 7
type input "100"
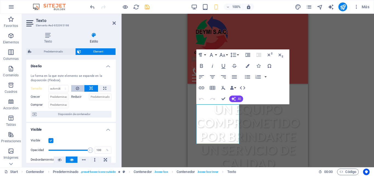
select select "%"
click at [92, 87] on icon at bounding box center [91, 88] width 4 height 7
select select "DISABLED_OPTION_VALUE"
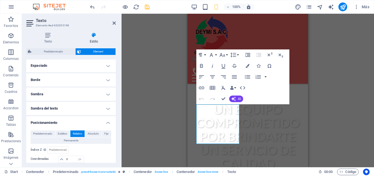
scroll to position [82, 0]
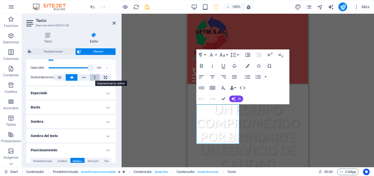
click at [90, 78] on button at bounding box center [95, 77] width 10 height 7
click at [74, 76] on button at bounding box center [72, 77] width 12 height 7
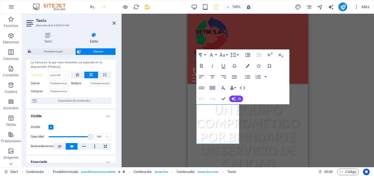
scroll to position [0, 0]
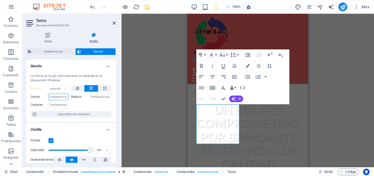
click at [60, 96] on input "Crecer" at bounding box center [58, 96] width 20 height 7
click at [60, 96] on input "200" at bounding box center [58, 96] width 20 height 7
type input "2"
type input "10"
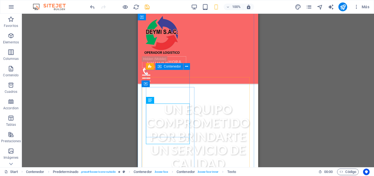
select select "px"
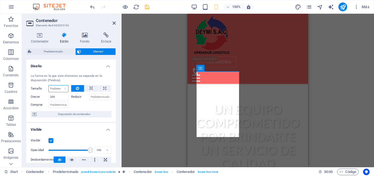
click at [64, 90] on select "Predeterminado automático px % 1/1 1/2 1/3 1/4 1/5 1/6 1/7 1/8 1/9 1/10" at bounding box center [58, 88] width 19 height 7
select select "1/1"
click at [60, 85] on select "Predeterminado automático px % 1/1 1/2 1/3 1/4 1/5 1/6 1/7 1/8 1/9 1/10" at bounding box center [58, 88] width 19 height 7
type input "100"
click at [65, 88] on select "Predeterminado automático px % 1/1 1/2 1/3 1/4 1/5 1/6 1/7 1/8 1/9 1/10" at bounding box center [65, 88] width 8 height 7
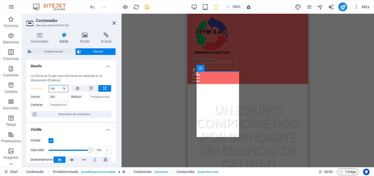
select select "1/3"
click at [61, 85] on select "Predeterminado automático px % 1/1 1/2 1/3 1/4 1/5 1/6 1/7 1/8 1/9 1/10" at bounding box center [65, 88] width 8 height 7
type input "33.33"
click at [64, 89] on select "Predeterminado automático px % 1/1 1/2 1/3 1/4 1/5 1/6 1/7 1/8 1/9 1/10" at bounding box center [65, 88] width 8 height 7
select select "1/8"
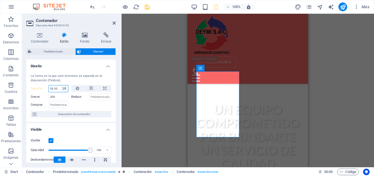
click at [61, 85] on select "Predeterminado automático px % 1/1 1/2 1/3 1/4 1/5 1/6 1/7 1/8 1/9 1/10" at bounding box center [65, 88] width 8 height 7
type input "12.5"
click at [64, 88] on select "Predeterminado automático px % 1/1 1/2 1/3 1/4 1/5 1/6 1/7 1/8 1/9 1/10" at bounding box center [65, 88] width 8 height 7
select select "auto"
click at [61, 85] on select "Predeterminado automático px % 1/1 1/2 1/3 1/4 1/5 1/6 1/7 1/8 1/9 1/10" at bounding box center [65, 88] width 8 height 7
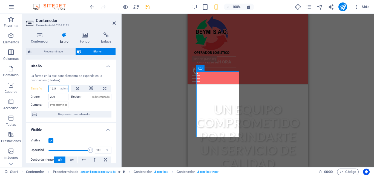
select select "DISABLED_OPTION_VALUE"
click at [103, 86] on icon at bounding box center [104, 88] width 3 height 7
type input "100"
click at [63, 87] on select "Predeterminado automático px % 1/1 1/2 1/3 1/4 1/5 1/6 1/7 1/8 1/9 1/10" at bounding box center [65, 88] width 8 height 7
select select "1/1"
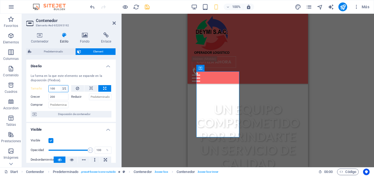
click at [61, 85] on select "Predeterminado automático px % 1/1 1/2 1/3 1/4 1/5 1/6 1/7 1/8 1/9 1/10" at bounding box center [65, 88] width 8 height 7
click at [66, 88] on select "Predeterminado automático px % 1/1 1/2 1/3 1/4 1/5 1/6 1/7 1/8 1/9 1/10" at bounding box center [58, 88] width 19 height 7
select select "%"
click at [60, 85] on select "Predeterminado automático px % 1/1 1/2 1/3 1/4 1/5 1/6 1/7 1/8 1/9 1/10" at bounding box center [58, 88] width 19 height 7
type input "100"
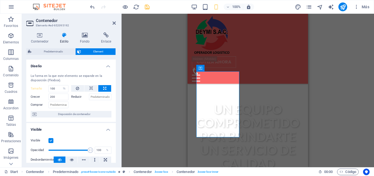
click at [106, 76] on div "La forma en la que este elemento se expande en la disposición (Flexbox)." at bounding box center [71, 78] width 81 height 9
click at [60, 97] on input "200" at bounding box center [58, 96] width 20 height 7
type input "2"
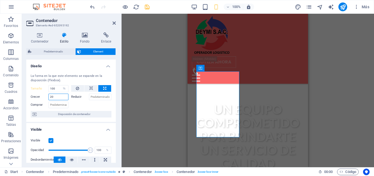
type input "2"
type input "200"
click at [76, 104] on div at bounding box center [91, 104] width 41 height 8
click at [77, 113] on span "Disposición de contenedor" at bounding box center [73, 114] width 71 height 7
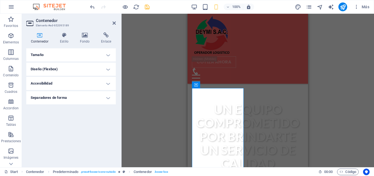
click at [104, 53] on h4 "Tamaño" at bounding box center [71, 54] width 90 height 13
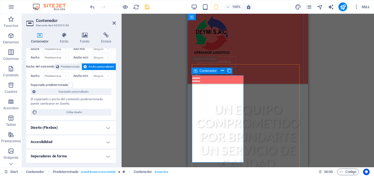
scroll to position [233, 0]
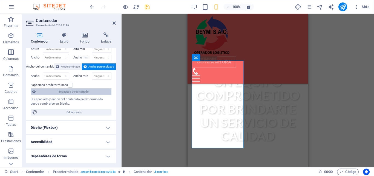
click at [83, 90] on span "Espaciado personalizado" at bounding box center [73, 91] width 73 height 7
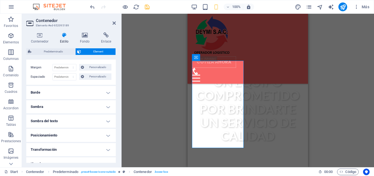
scroll to position [74, 0]
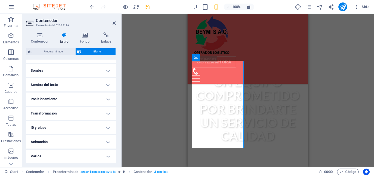
click at [71, 96] on h4 "Posicionamiento" at bounding box center [71, 98] width 90 height 13
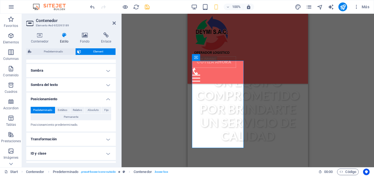
click at [75, 97] on h4 "Posicionamiento" at bounding box center [71, 97] width 90 height 10
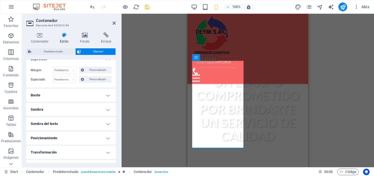
scroll to position [0, 0]
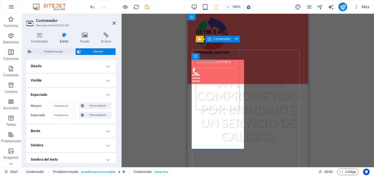
select select "%"
select select "px"
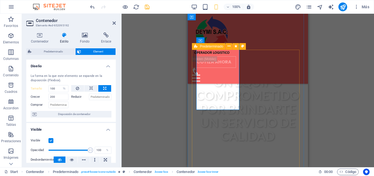
click at [202, 41] on icon at bounding box center [201, 40] width 4 height 7
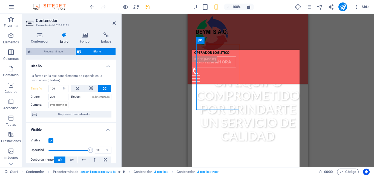
click at [47, 53] on span "Predeterminado" at bounding box center [53, 51] width 41 height 7
select select "px"
select select "preset-boxes-icons-outside"
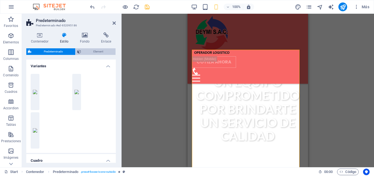
click at [96, 53] on span "Element" at bounding box center [98, 51] width 31 height 7
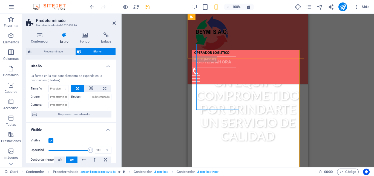
click at [236, 45] on div "inicio nosotros Servicios Contáctanos cotiza ahora" at bounding box center [248, 49] width 120 height 70
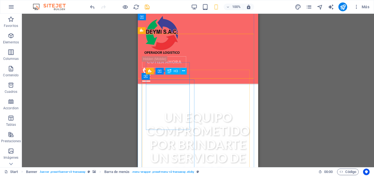
scroll to position [178, 0]
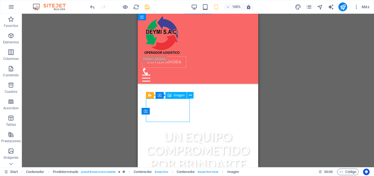
select select "%"
select select "px"
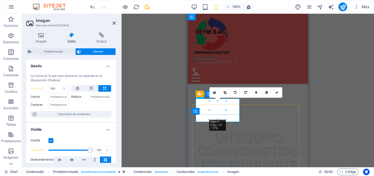
select select "%"
select select "px"
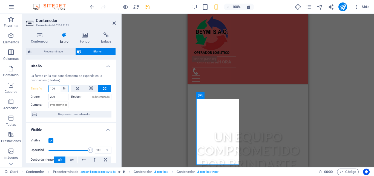
click at [65, 89] on select "Predeterminado automático px % 1/1 1/2 1/3 1/4 1/5 1/6 1/7 1/8 1/9 1/10" at bounding box center [65, 88] width 8 height 7
select select "px"
click at [61, 85] on select "Predeterminado automático px % 1/1 1/2 1/3 1/4 1/5 1/6 1/7 1/8 1/9 1/10" at bounding box center [65, 88] width 8 height 7
click at [58, 89] on input "100" at bounding box center [58, 88] width 19 height 7
type input "200"
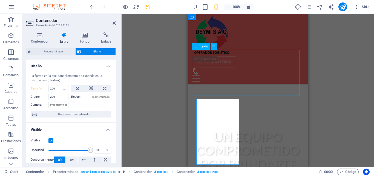
scroll to position [205, 0]
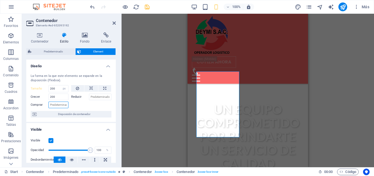
click at [58, 103] on input "Comprar" at bounding box center [58, 104] width 20 height 7
click at [60, 104] on input "Comprar" at bounding box center [58, 104] width 20 height 7
drag, startPoint x: 62, startPoint y: 104, endPoint x: 56, endPoint y: 105, distance: 6.0
click at [56, 105] on input "Comprar" at bounding box center [58, 104] width 20 height 7
type input "1"
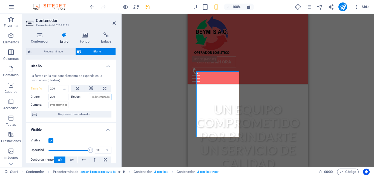
click at [99, 96] on input "Reducir" at bounding box center [100, 96] width 23 height 7
click at [99, 96] on input "10" at bounding box center [100, 96] width 23 height 7
click at [99, 96] on input "1000" at bounding box center [100, 96] width 23 height 7
type input "100"
click at [90, 87] on icon at bounding box center [91, 88] width 4 height 7
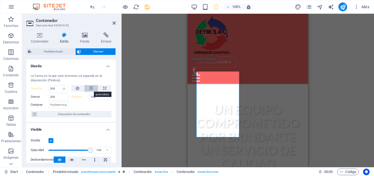
select select "DISABLED_OPTION_VALUE"
drag, startPoint x: 61, startPoint y: 98, endPoint x: 42, endPoint y: 98, distance: 18.3
click at [42, 98] on div "Crecer 200" at bounding box center [50, 96] width 38 height 7
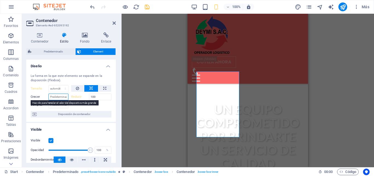
type input "200"
click at [39, 97] on label "Crecer" at bounding box center [40, 96] width 18 height 7
click at [42, 96] on label "Crecer" at bounding box center [40, 96] width 18 height 7
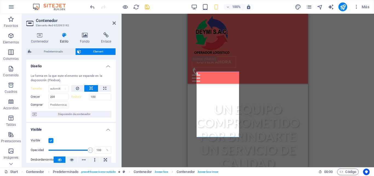
click at [44, 97] on label "Crecer" at bounding box center [40, 96] width 18 height 7
click at [44, 105] on label "Comprar" at bounding box center [40, 104] width 18 height 7
click at [85, 96] on label "Reducir" at bounding box center [80, 96] width 18 height 7
click at [45, 97] on label "Crecer" at bounding box center [40, 96] width 18 height 7
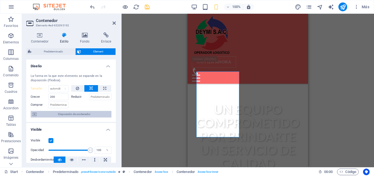
click at [69, 115] on span "Disposición de contenedor" at bounding box center [73, 114] width 71 height 7
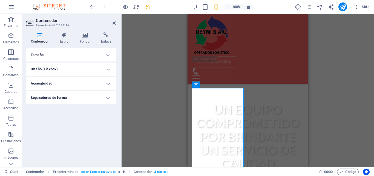
click at [55, 56] on h4 "Tamaño" at bounding box center [71, 54] width 90 height 13
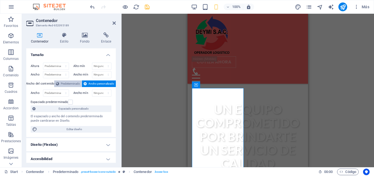
click at [69, 85] on span "Predeterminado" at bounding box center [70, 83] width 19 height 7
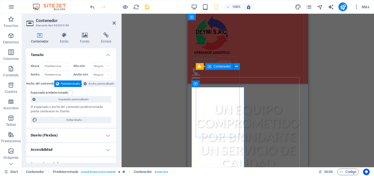
select select "px"
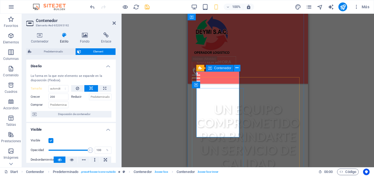
click at [238, 68] on icon at bounding box center [236, 68] width 3 height 6
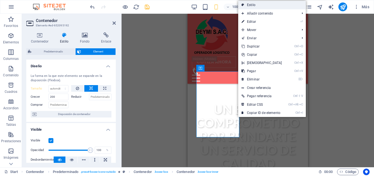
click at [260, 6] on link "Estilo" at bounding box center [272, 5] width 68 height 8
select select "px"
select select "preset-boxes-icons-outside"
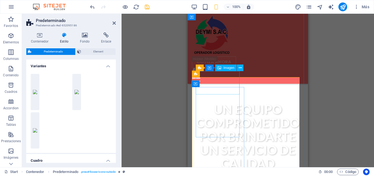
click at [231, 68] on span "Imagen" at bounding box center [228, 67] width 11 height 3
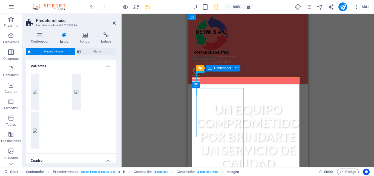
click at [212, 66] on div "Contenedor" at bounding box center [220, 68] width 28 height 7
click at [214, 67] on span "Contenedor" at bounding box center [222, 67] width 17 height 3
select select "px"
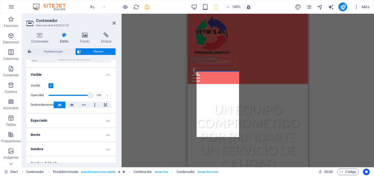
scroll to position [82, 0]
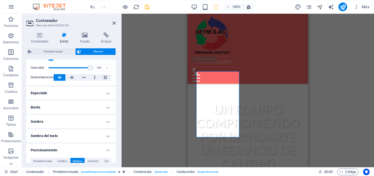
click at [84, 104] on h4 "Borde" at bounding box center [71, 106] width 90 height 13
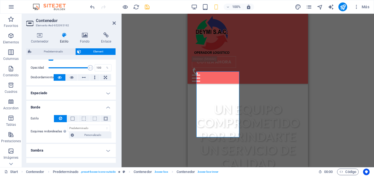
click at [85, 104] on h4 "Borde" at bounding box center [71, 105] width 90 height 10
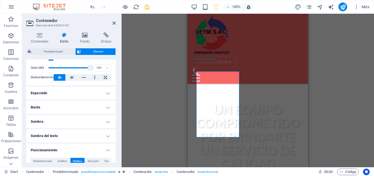
click at [87, 122] on h4 "Sombra" at bounding box center [71, 121] width 90 height 13
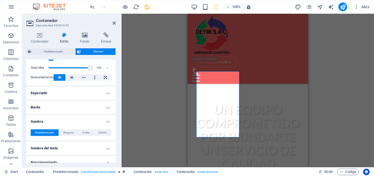
click at [87, 122] on h4 "Sombra" at bounding box center [71, 120] width 90 height 10
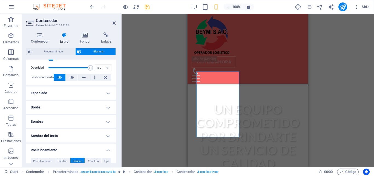
click at [90, 131] on h4 "Sombra del texto" at bounding box center [71, 135] width 90 height 13
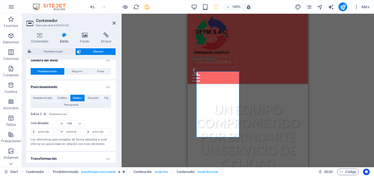
scroll to position [164, 0]
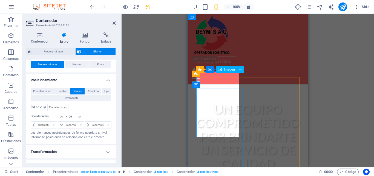
click at [221, 68] on icon at bounding box center [220, 69] width 4 height 7
click at [224, 68] on span "Imagen" at bounding box center [229, 69] width 11 height 3
select select "%"
select select "px"
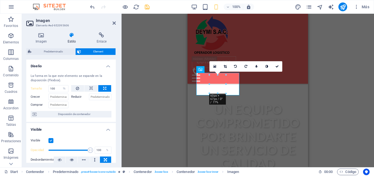
click at [214, 71] on div "16:10 16:9 4:3 1:1 1:2 0" at bounding box center [245, 66] width 73 height 10
click at [224, 71] on div "16:10 16:9 4:3 1:1 1:2 0" at bounding box center [245, 66] width 73 height 10
click at [226, 71] on div "16:10 16:9 4:3 1:1 1:2 0" at bounding box center [245, 66] width 73 height 10
click at [226, 65] on icon at bounding box center [225, 66] width 3 height 3
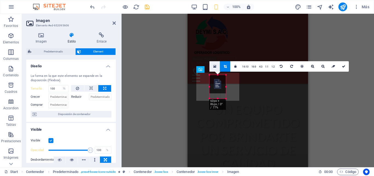
drag, startPoint x: 219, startPoint y: 74, endPoint x: 219, endPoint y: 69, distance: 5.2
click at [219, 75] on div "180 170 160 150 140 130 120 110 100 90 80 70 60 50 40 30 20 10 0 -10 -20 -30 -4…" at bounding box center [217, 87] width 16 height 24
click at [342, 63] on link at bounding box center [343, 66] width 10 height 10
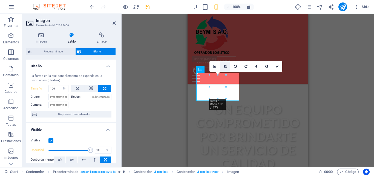
click at [223, 68] on link at bounding box center [225, 66] width 10 height 10
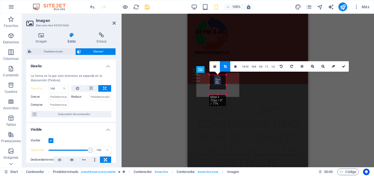
drag, startPoint x: 218, startPoint y: 75, endPoint x: 219, endPoint y: 79, distance: 3.9
click at [219, 79] on div "180 170 160 150 140 130 120 110 100 90 80 70 60 50 40 30 20 10 0 -10 -20 -30 -4…" at bounding box center [217, 85] width 16 height 20
click at [343, 63] on link at bounding box center [343, 66] width 10 height 10
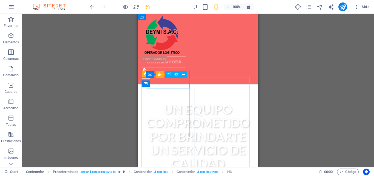
select select "px"
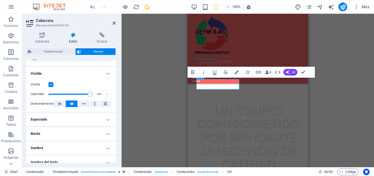
scroll to position [82, 0]
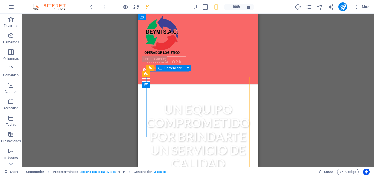
click at [179, 67] on span "Contenedor" at bounding box center [172, 67] width 17 height 3
select select "px"
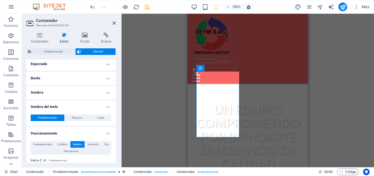
scroll to position [164, 0]
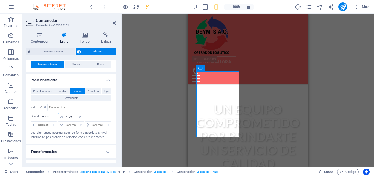
click at [72, 117] on input "-100" at bounding box center [74, 116] width 19 height 7
click at [69, 116] on input "-100" at bounding box center [74, 116] width 19 height 7
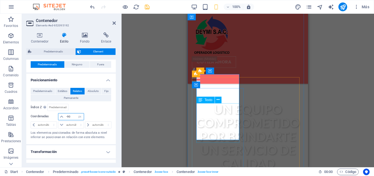
type input "-90"
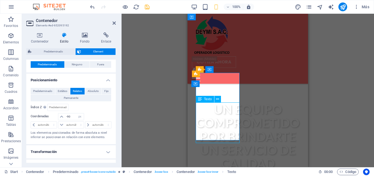
select select "px"
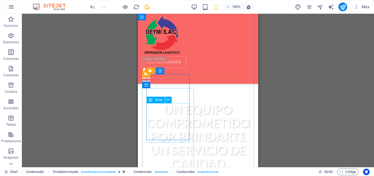
select select "px"
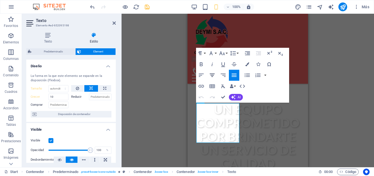
click at [215, 76] on icon "button" at bounding box center [212, 75] width 7 height 7
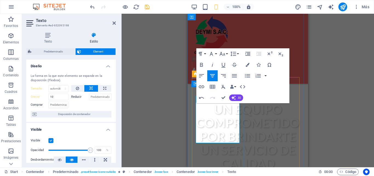
drag, startPoint x: 220, startPoint y: 139, endPoint x: 219, endPoint y: 144, distance: 5.3
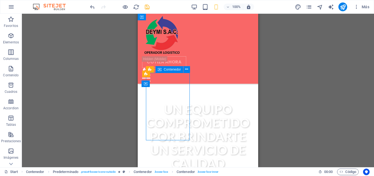
select select "px"
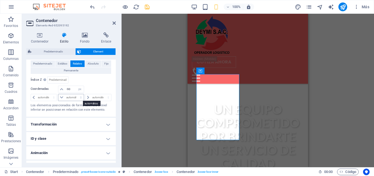
scroll to position [203, 0]
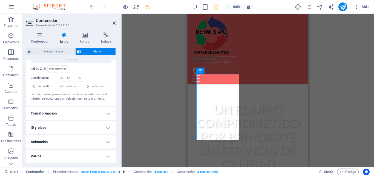
click at [74, 144] on h4 "Animación" at bounding box center [71, 141] width 90 height 13
click at [77, 128] on h4 "ID y clase" at bounding box center [71, 127] width 90 height 13
click at [88, 113] on h4 "Transformación" at bounding box center [71, 113] width 90 height 13
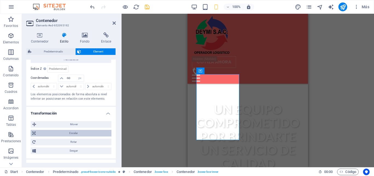
click at [76, 131] on span "Escalar" at bounding box center [73, 133] width 73 height 7
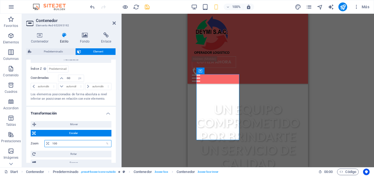
click at [76, 144] on input "100" at bounding box center [81, 143] width 60 height 7
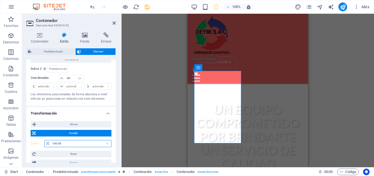
type input "100"
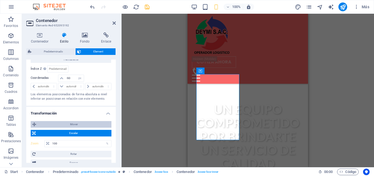
click at [81, 123] on span "Mover" at bounding box center [74, 124] width 72 height 7
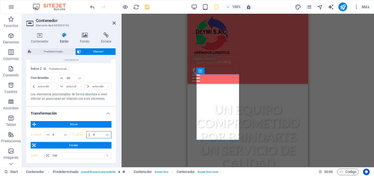
click at [95, 134] on input "0" at bounding box center [101, 134] width 19 height 7
type input "1"
type input "0"
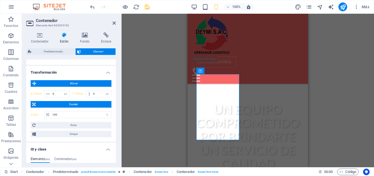
scroll to position [285, 0]
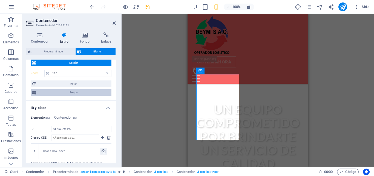
click at [78, 93] on span "Sesgar" at bounding box center [74, 92] width 72 height 7
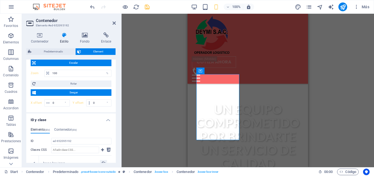
click at [69, 88] on div "Mover X offset 0 px rem % em vh vw Y offset 0 px rem % em vh vw Escalar Zoom 10…" at bounding box center [71, 73] width 81 height 69
click at [72, 85] on span "Rotar" at bounding box center [73, 83] width 73 height 7
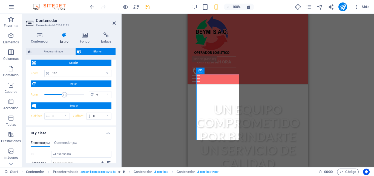
click at [73, 82] on span "Rotar" at bounding box center [73, 83] width 73 height 7
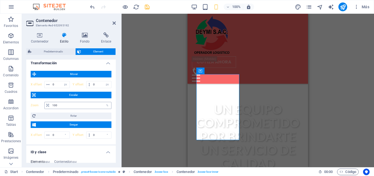
scroll to position [230, 0]
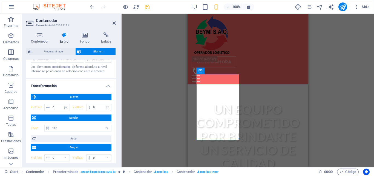
click at [69, 95] on span "Mover" at bounding box center [74, 96] width 72 height 7
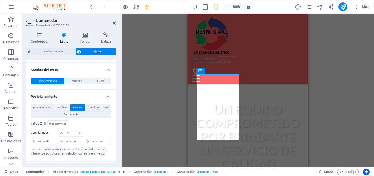
scroll to position [120, 0]
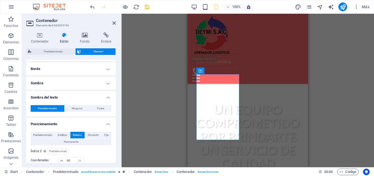
click at [108, 84] on h4 "Sombra" at bounding box center [71, 82] width 90 height 13
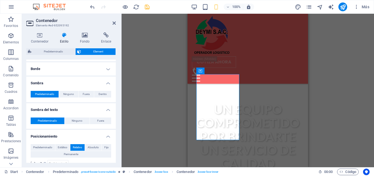
click at [108, 84] on h4 "Sombra" at bounding box center [71, 81] width 90 height 10
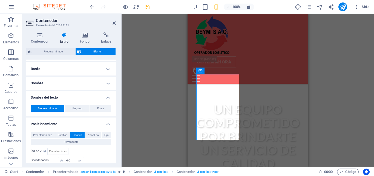
click at [109, 73] on h4 "Borde" at bounding box center [71, 68] width 90 height 13
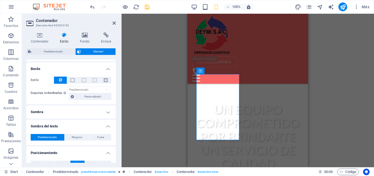
scroll to position [93, 0]
